Goal: Find contact information: Find contact information

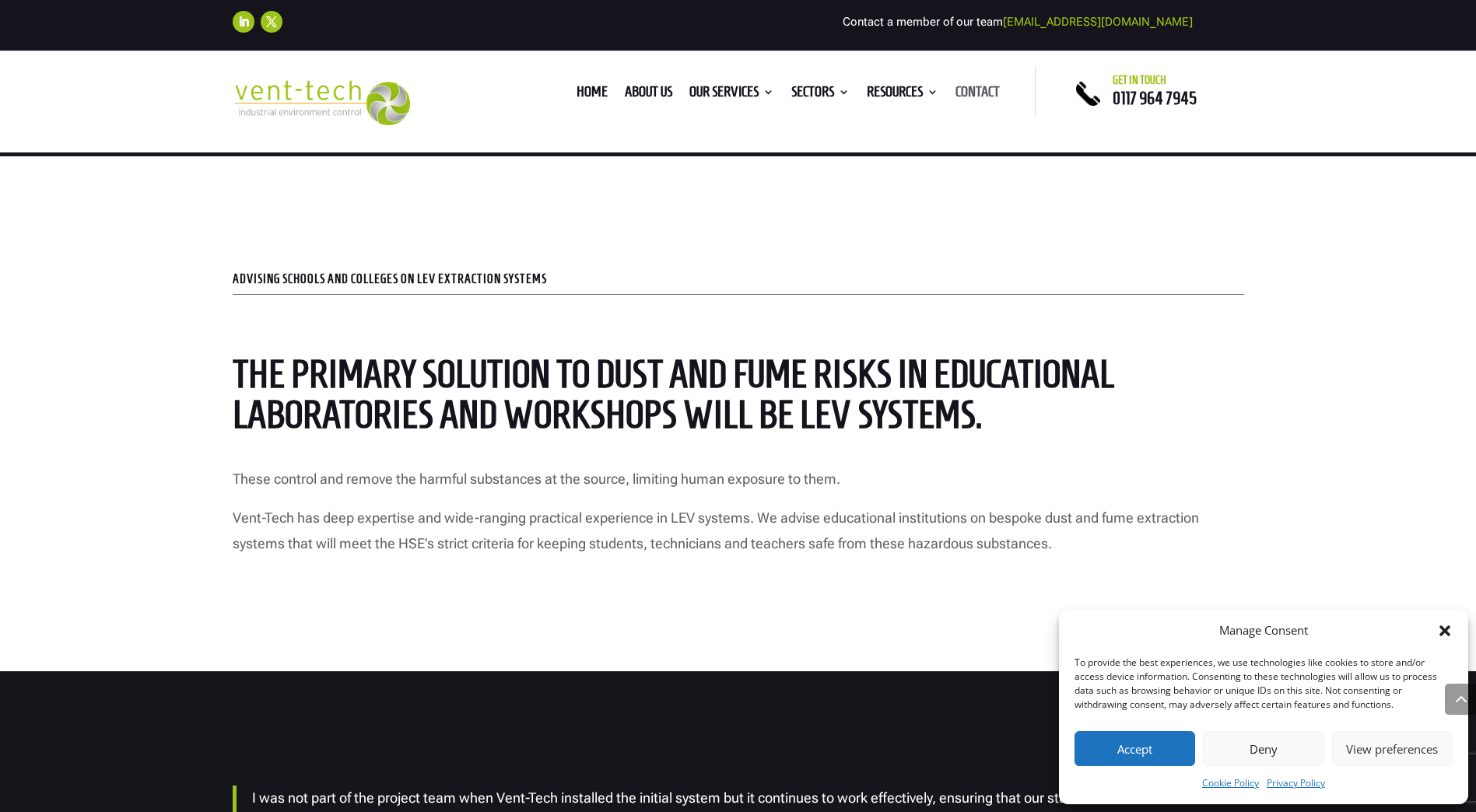
click at [969, 94] on link "Contact" at bounding box center [977, 94] width 44 height 17
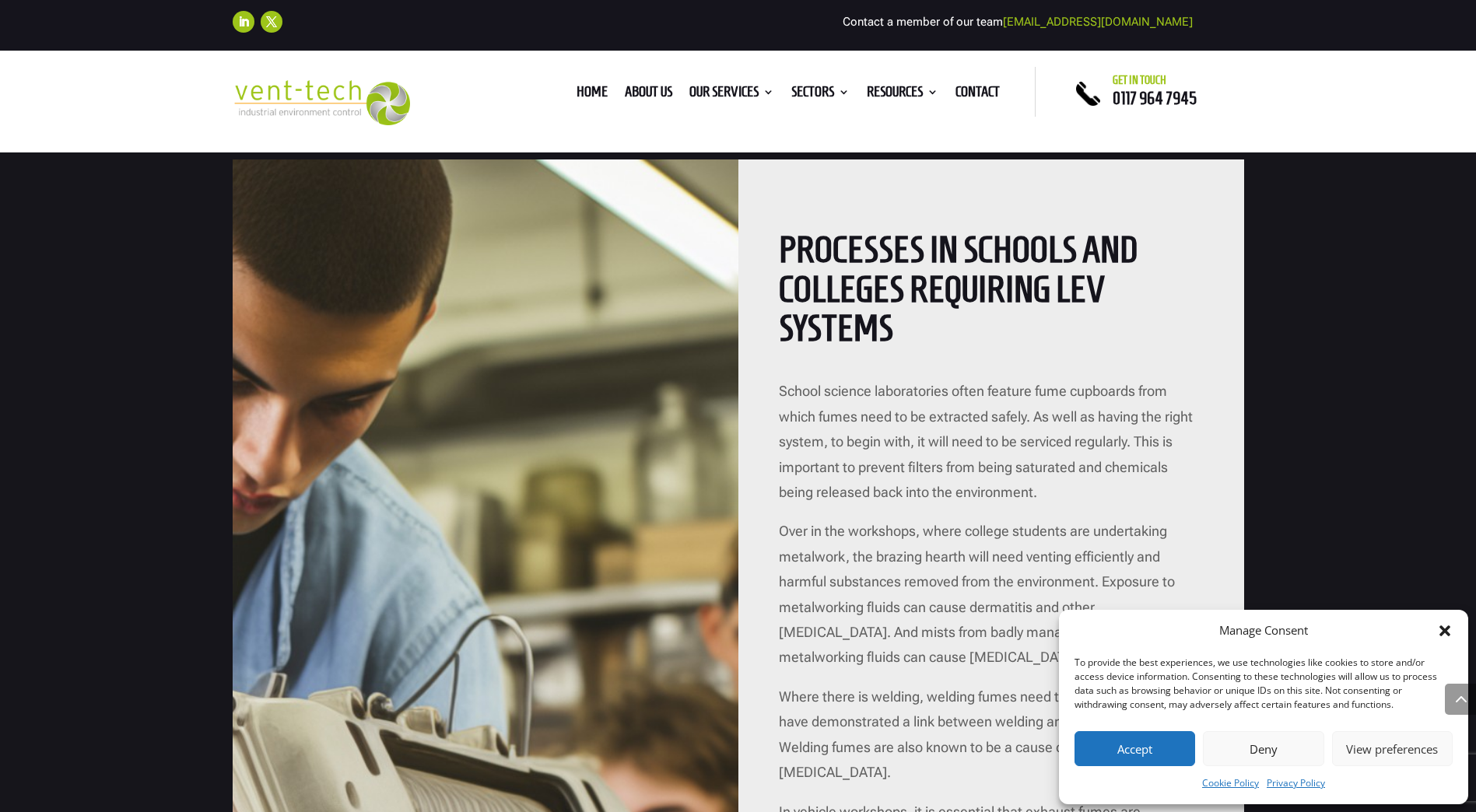
scroll to position [1243, 0]
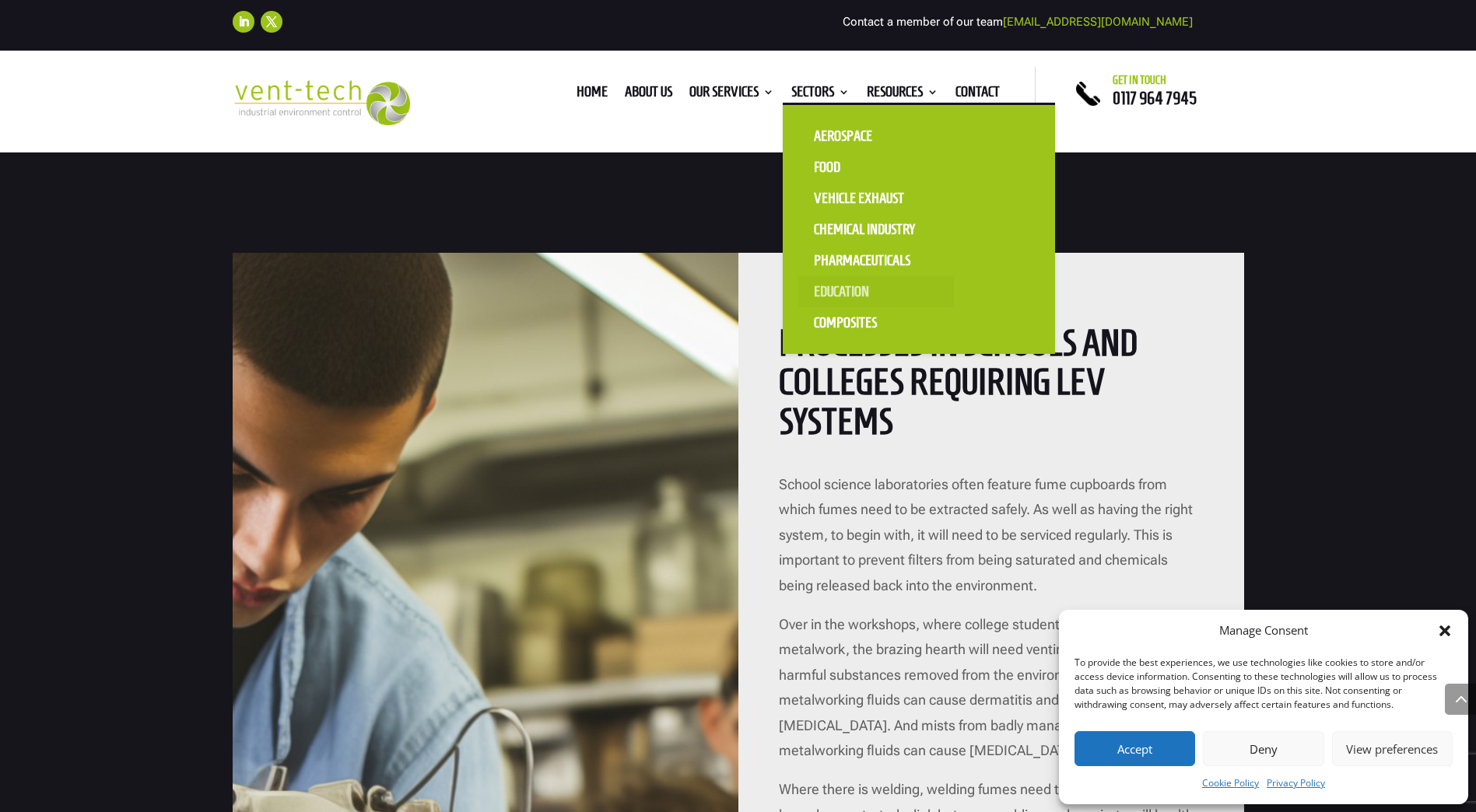
click at [849, 288] on link "Education" at bounding box center [876, 291] width 155 height 31
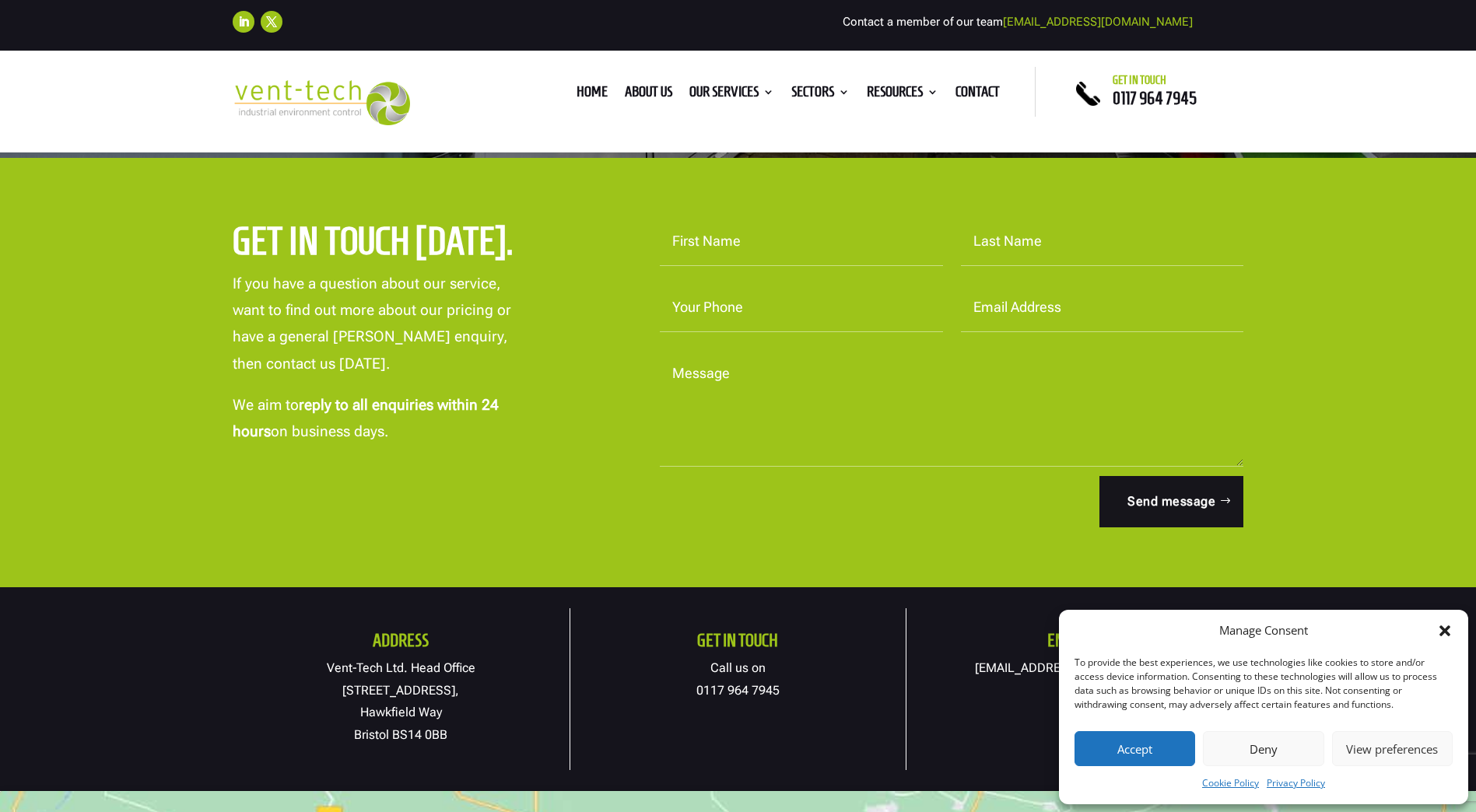
scroll to position [544, 0]
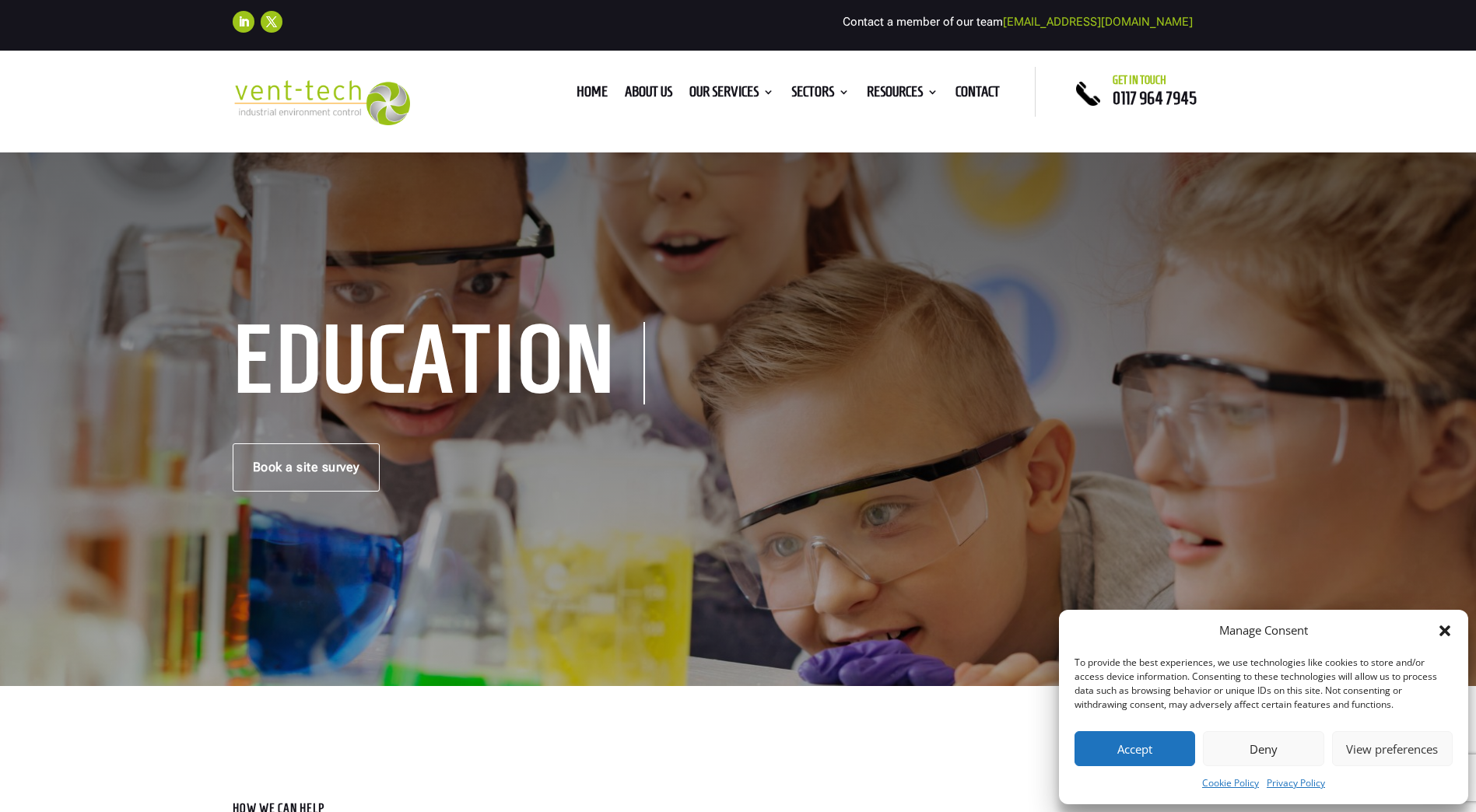
click at [1247, 749] on button "Deny" at bounding box center [1263, 749] width 120 height 35
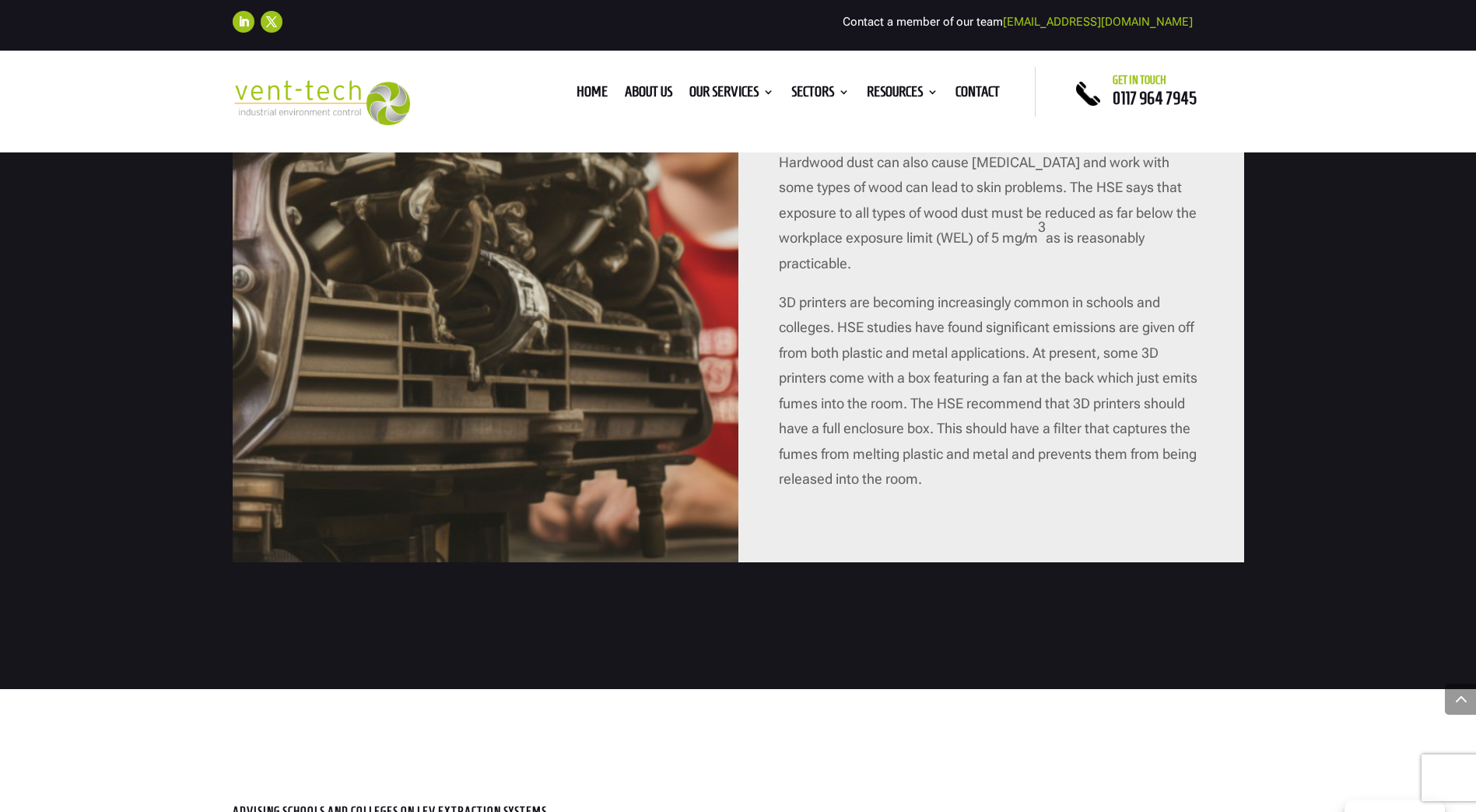
scroll to position [1918, 0]
